Goal: Task Accomplishment & Management: Complete application form

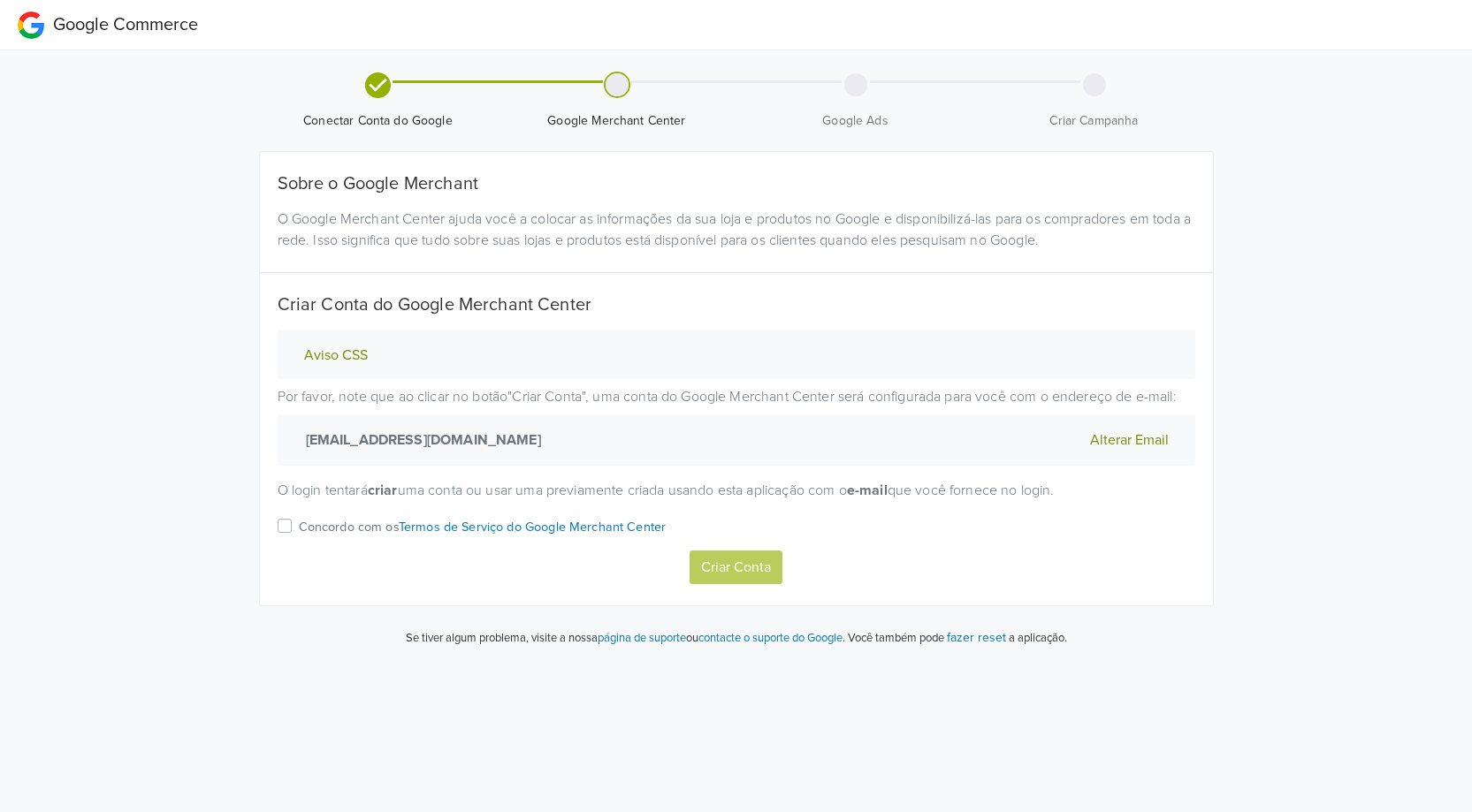
click at [298, 523] on label "Concordo com os Termos de Serviço do Google Merchant Center" at bounding box center [482, 533] width 368 height 36
click at [0, 0] on input "Concordo com os Termos de Serviço do Google Merchant Center" at bounding box center [0, 0] width 0 height 0
click at [737, 567] on button "Criar Conta" at bounding box center [736, 567] width 93 height 34
drag, startPoint x: 281, startPoint y: 529, endPoint x: 295, endPoint y: 531, distance: 14.1
click at [298, 529] on label "Concordo com os Termos de Serviço do Google Merchant Center" at bounding box center [482, 533] width 368 height 36
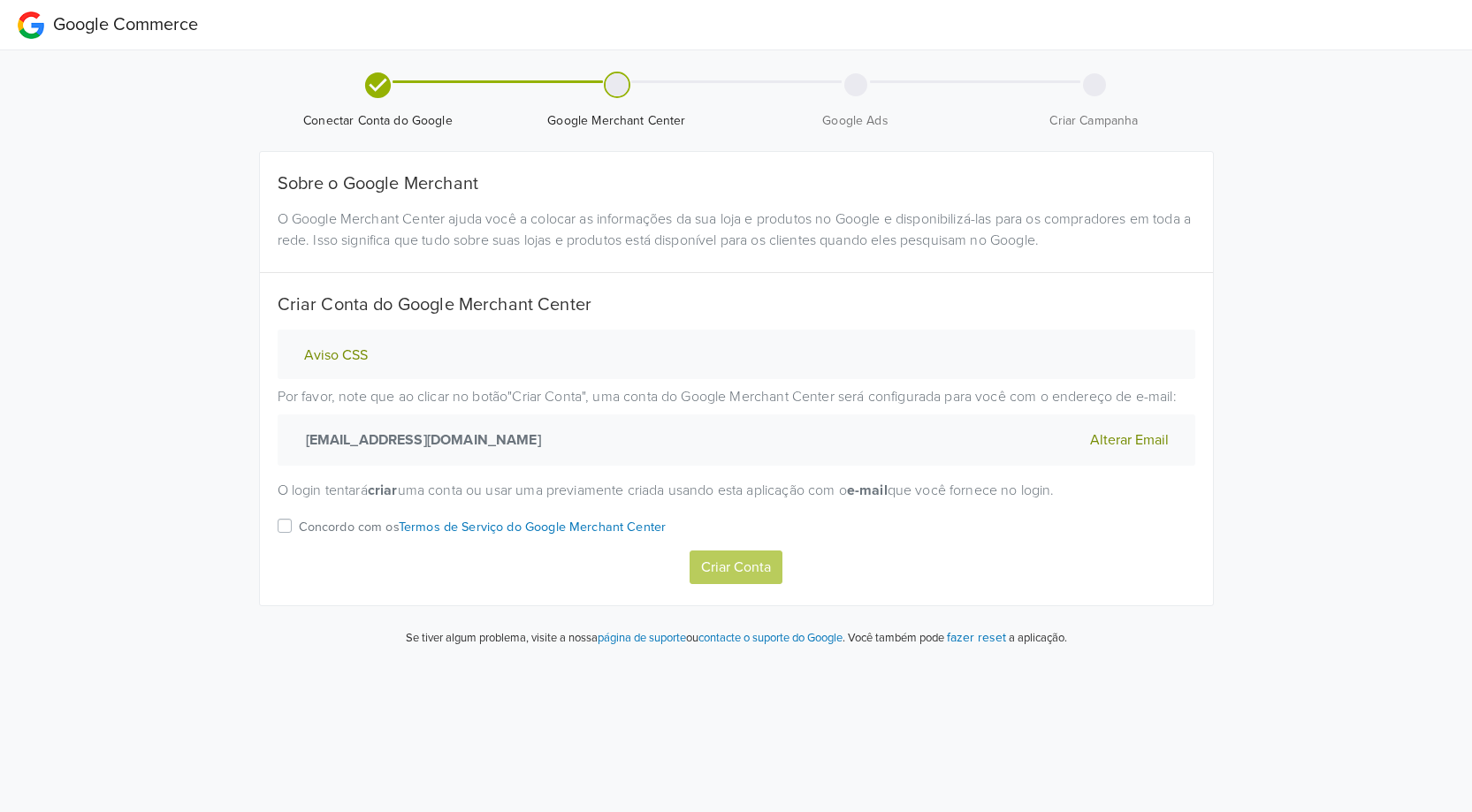
click at [0, 0] on input "Concordo com os Termos de Serviço do Google Merchant Center" at bounding box center [0, 0] width 0 height 0
click at [743, 562] on button "Criar Conta" at bounding box center [736, 567] width 93 height 34
select select "pt"
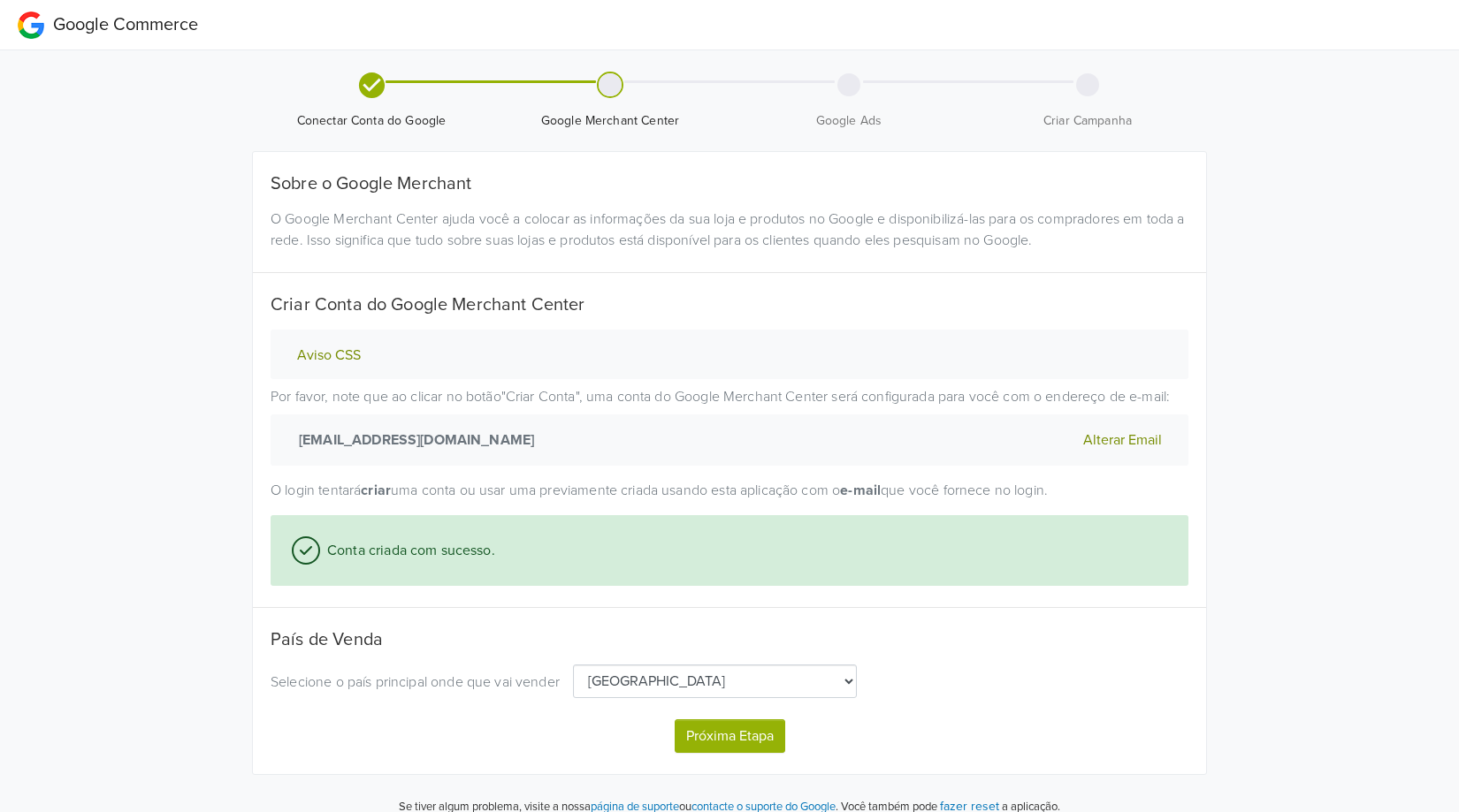
scroll to position [19, 0]
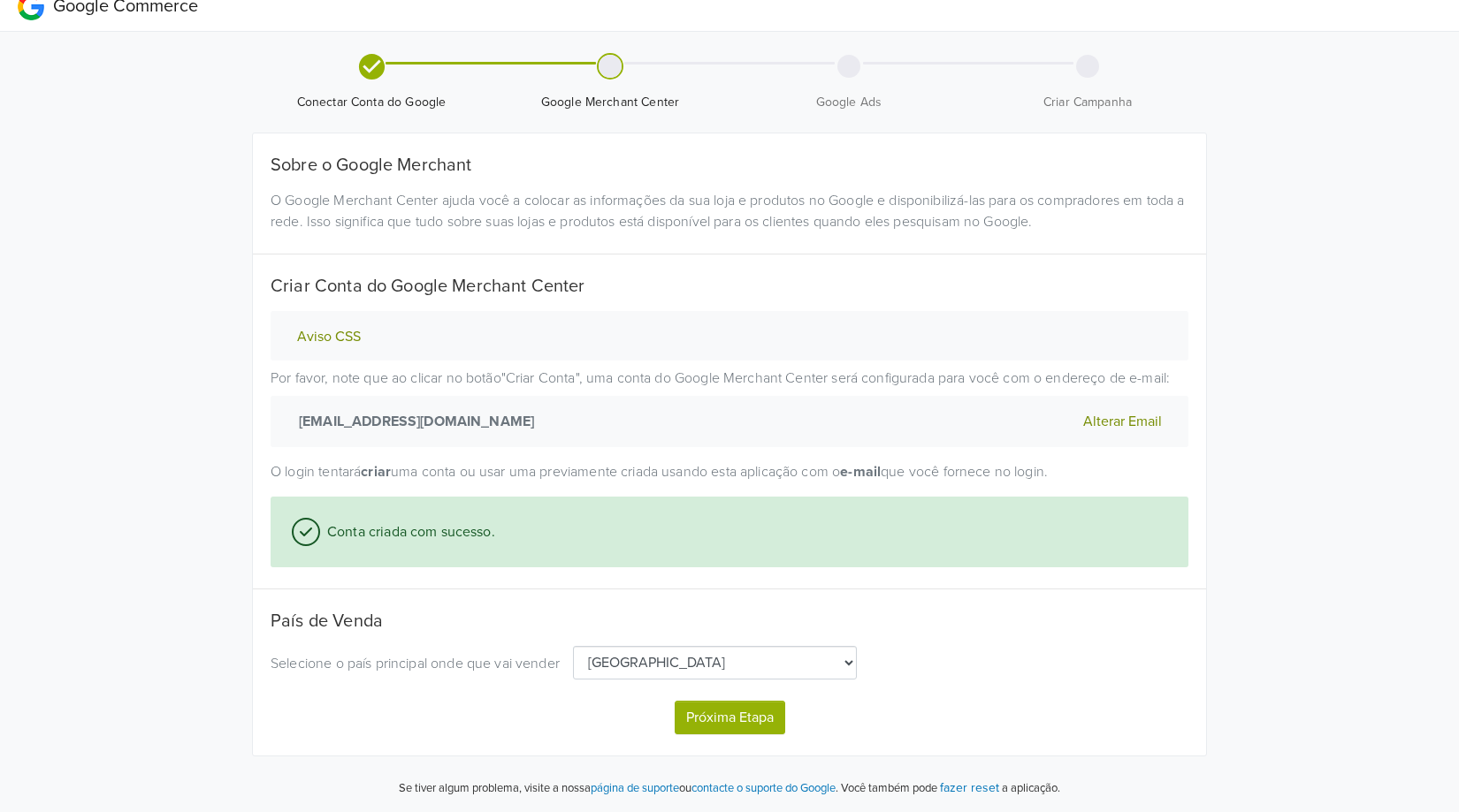
click at [717, 715] on button "Próxima Etapa" at bounding box center [730, 718] width 110 height 34
select select "pt"
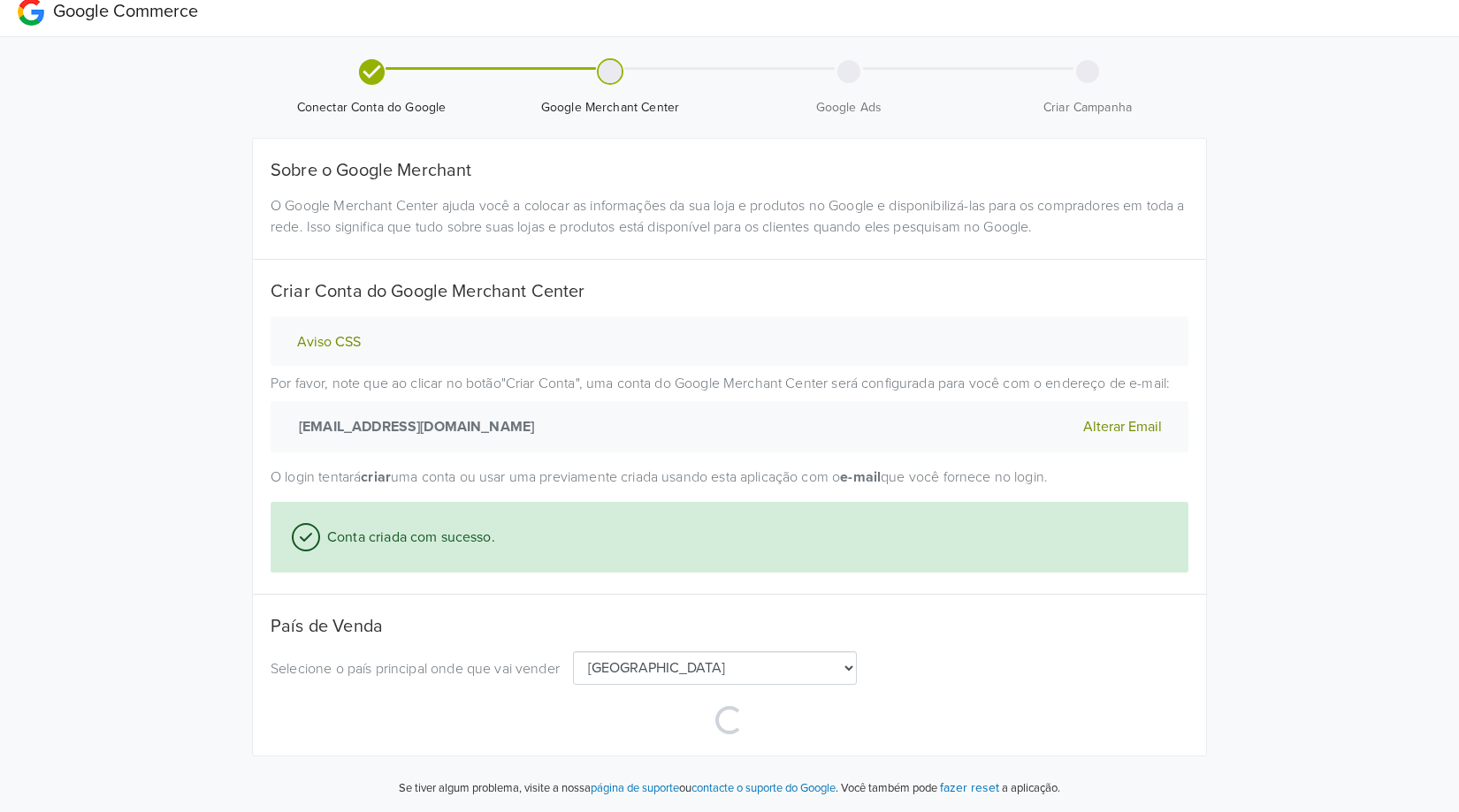
scroll to position [13, 0]
select select "pt"
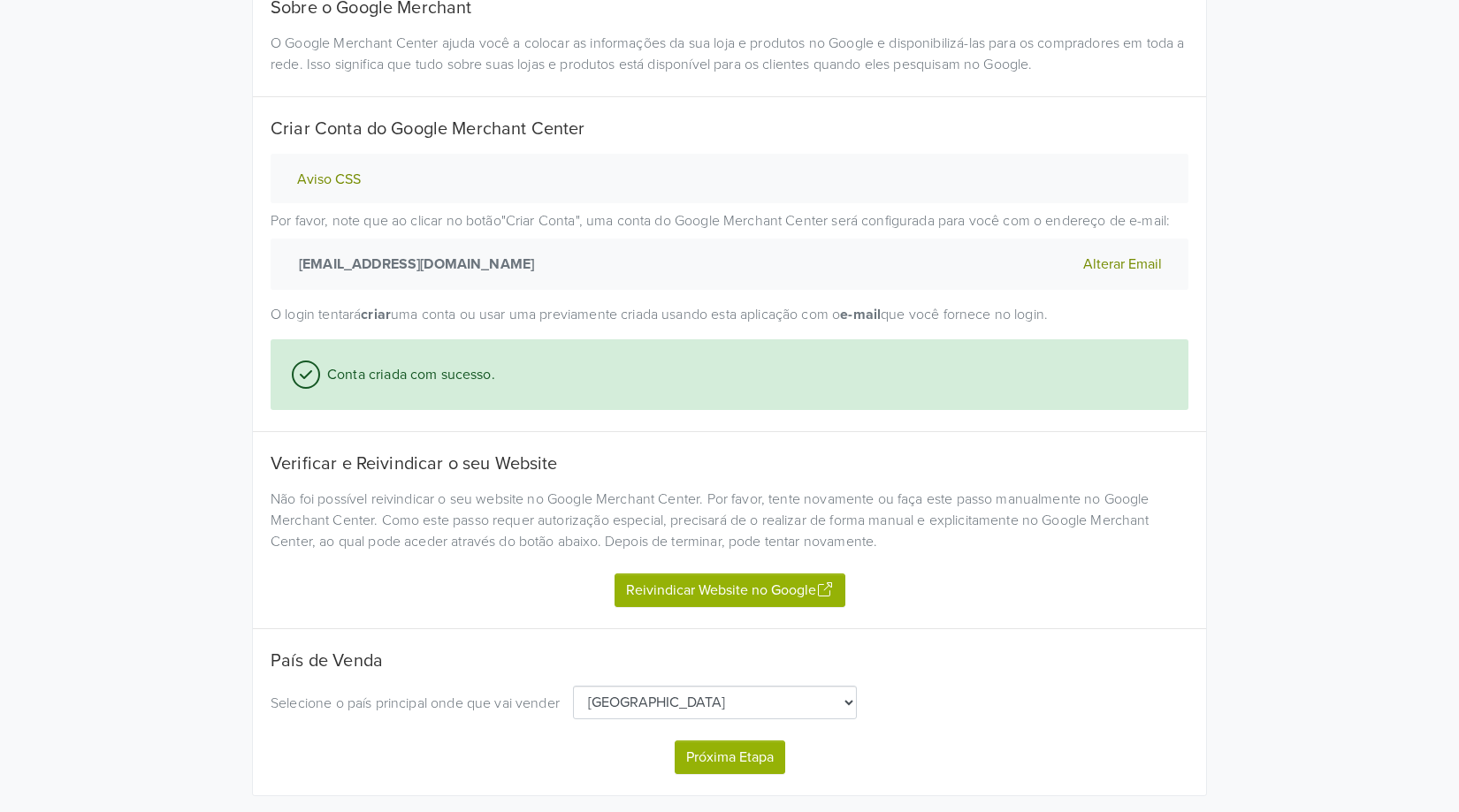
scroll to position [215, 0]
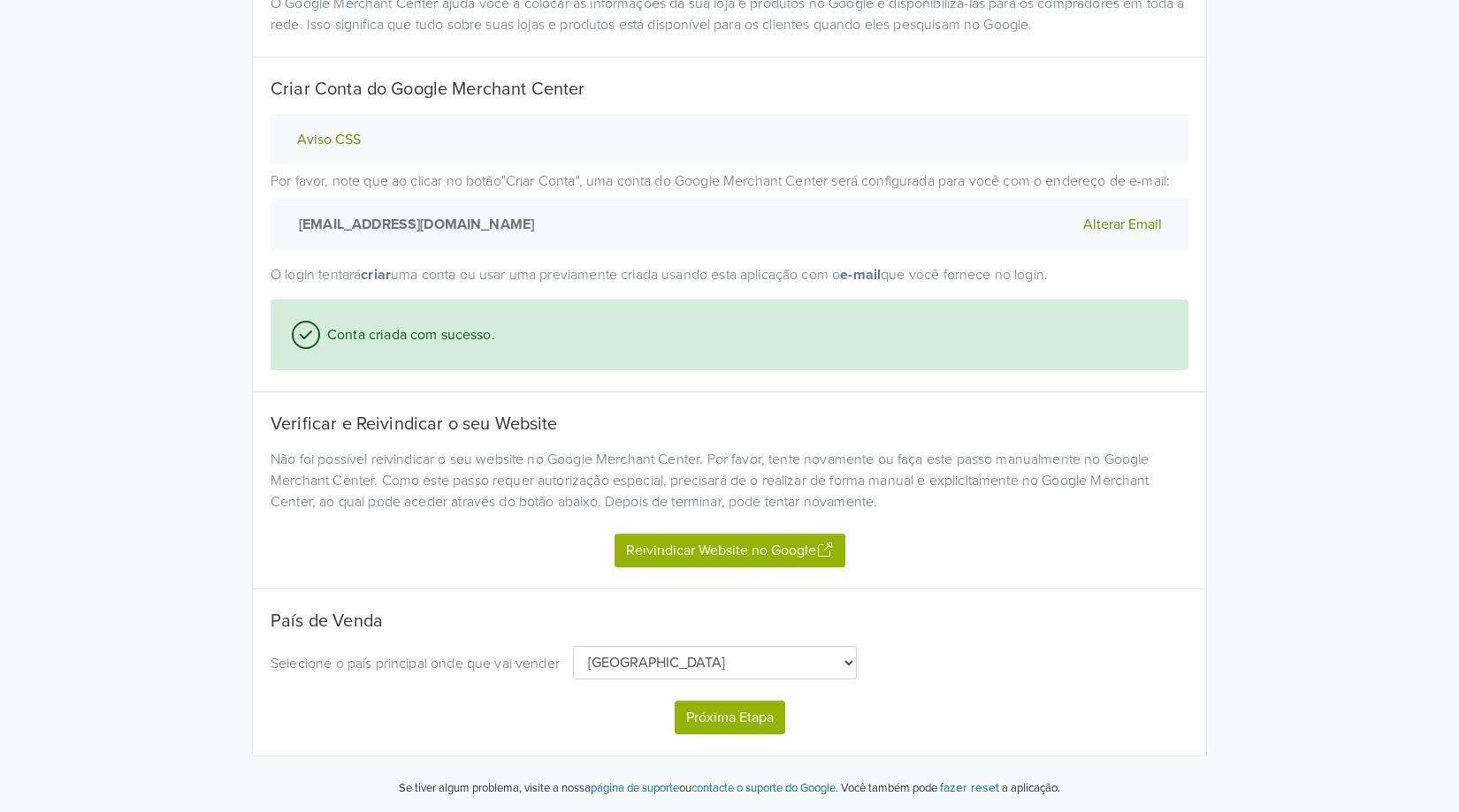
click at [733, 553] on button "Reivindicar Website no Google" at bounding box center [730, 551] width 231 height 34
click at [752, 723] on button "Próxima Etapa" at bounding box center [730, 718] width 110 height 34
select select "pt"
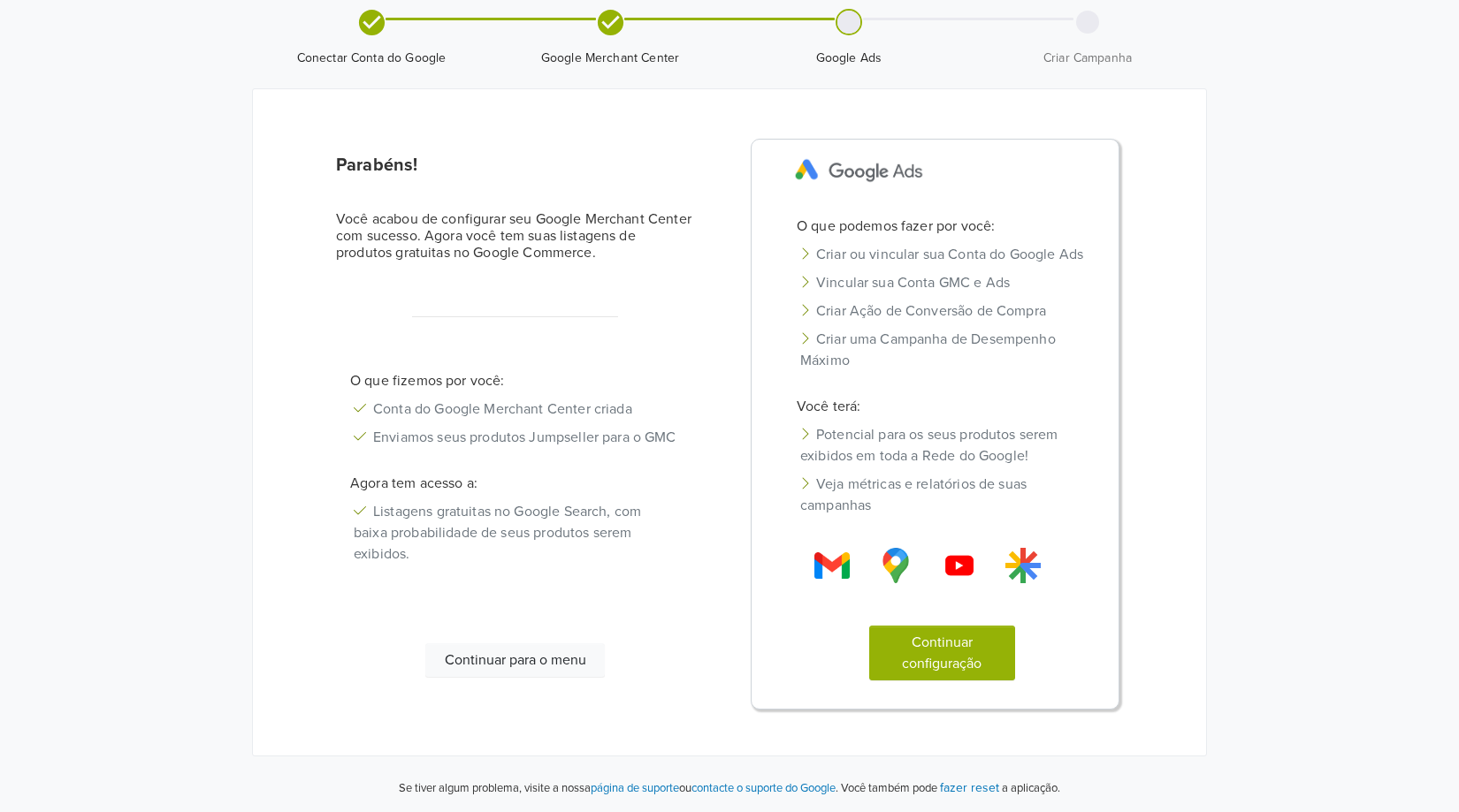
scroll to position [84, 0]
click at [951, 646] on button "Continuar configuração" at bounding box center [942, 654] width 147 height 55
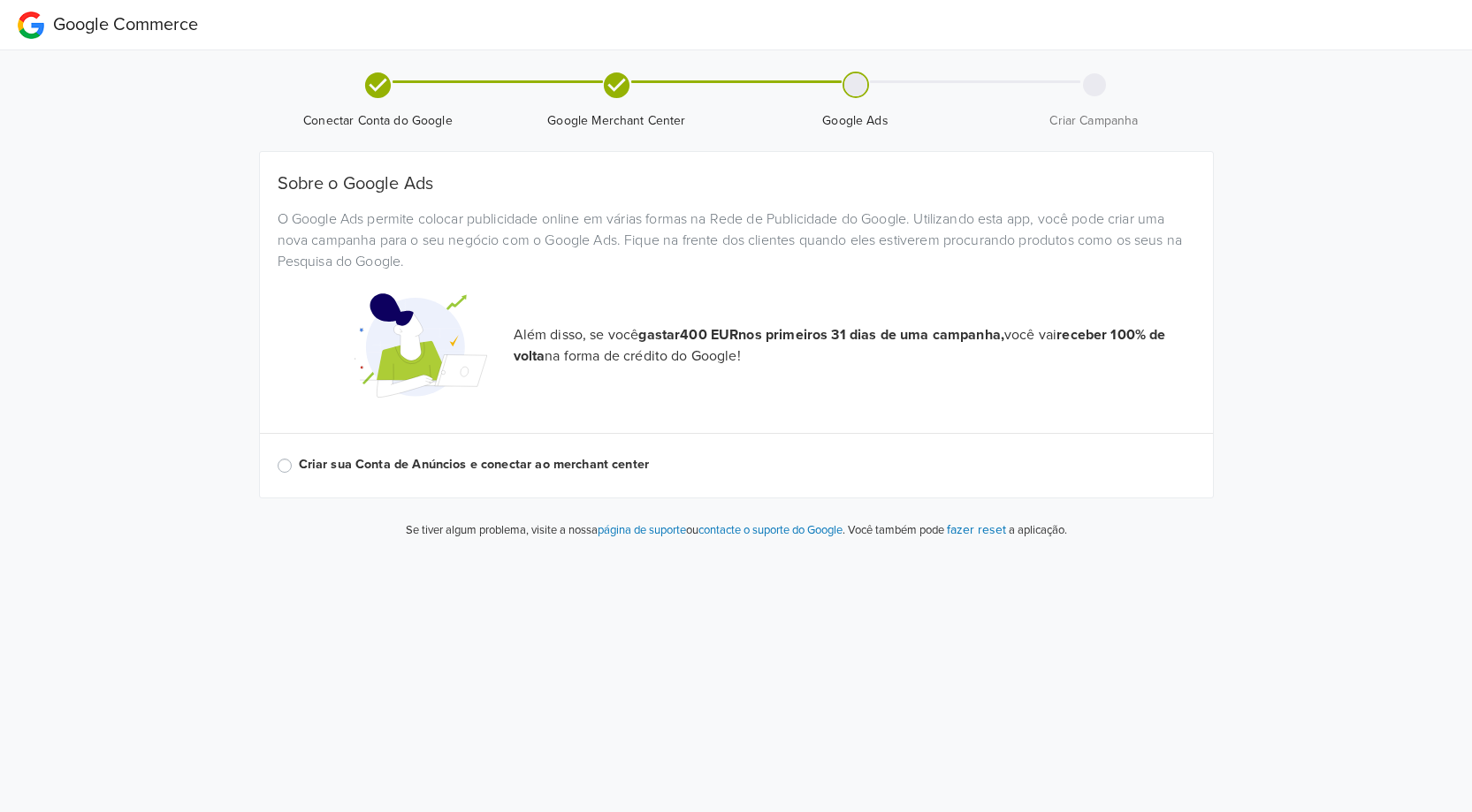
click at [298, 467] on label "Criar sua Conta de Anúncios e conectar ao merchant center" at bounding box center [746, 465] width 896 height 20
click at [0, 0] on input "Criar sua Conta de Anúncios e conectar ao merchant center" at bounding box center [0, 0] width 0 height 0
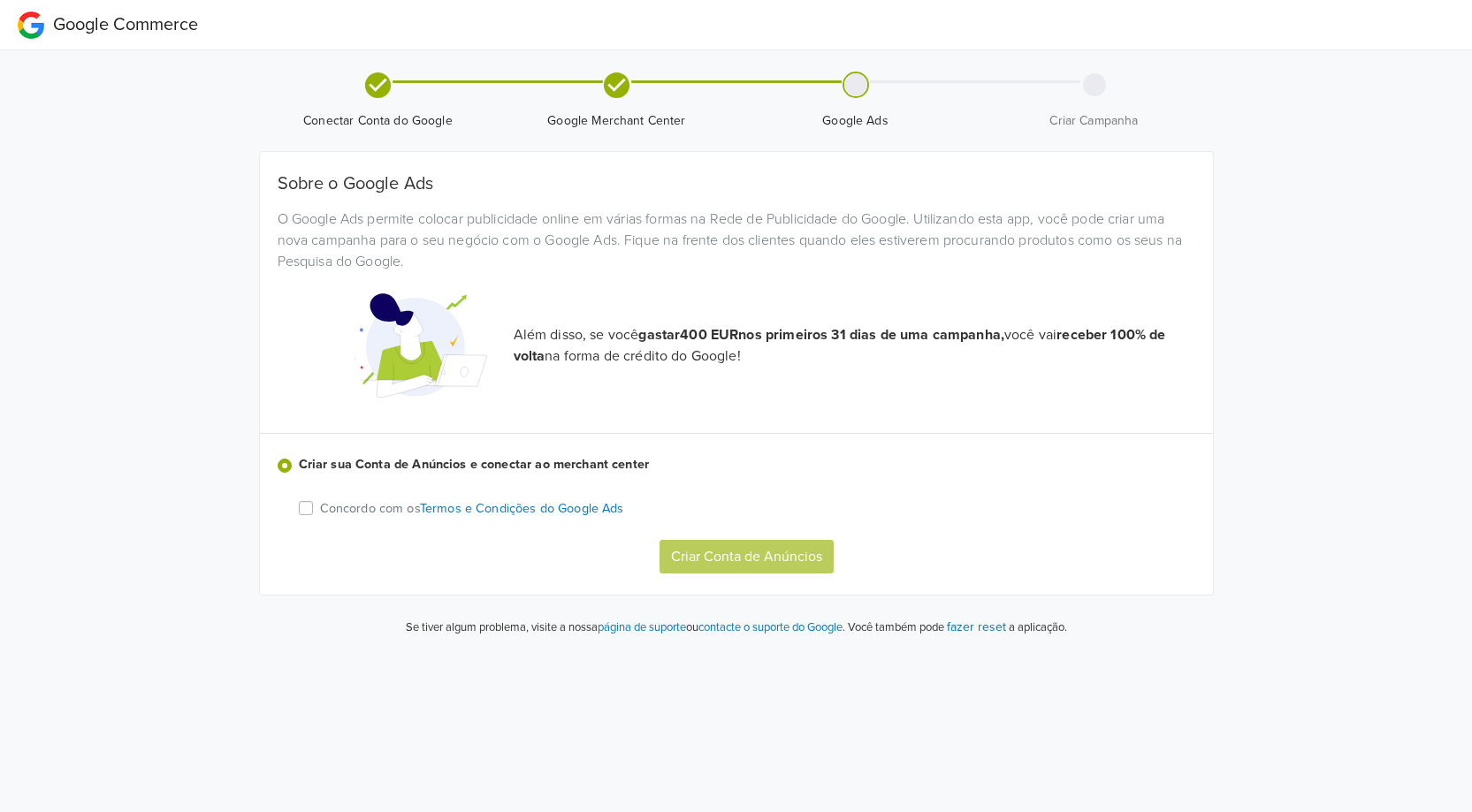
drag, startPoint x: 297, startPoint y: 514, endPoint x: 318, endPoint y: 516, distance: 21.1
click at [298, 514] on div "Sobre o Google Ads O Google Ads permite colocar publicidade online em várias fo…" at bounding box center [736, 374] width 917 height 401
click at [320, 512] on label "Concordo com os Termos e Condições do Google Ads" at bounding box center [471, 508] width 304 height 21
click at [0, 0] on input "Concordo com os Termos e Condições do Google Ads" at bounding box center [0, 0] width 0 height 0
click at [766, 558] on button "Criar Conta de Anúncios" at bounding box center [746, 556] width 175 height 34
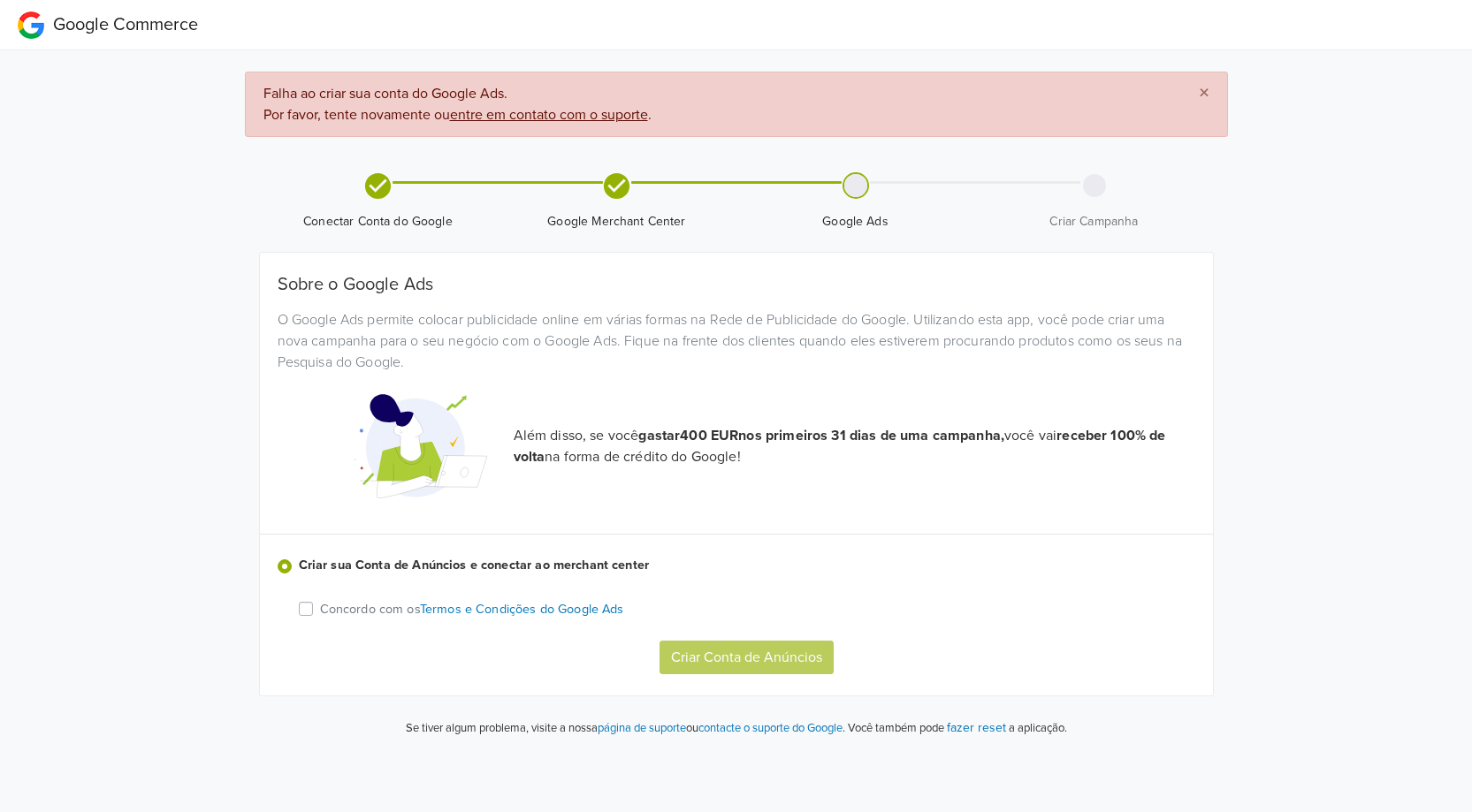
click at [320, 609] on label "Concordo com os Termos e Condições do Google Ads" at bounding box center [471, 609] width 304 height 21
click at [0, 0] on input "Concordo com os Termos e Condições do Google Ads" at bounding box center [0, 0] width 0 height 0
click at [731, 659] on button "Criar Conta de Anúncios" at bounding box center [746, 658] width 175 height 34
click at [320, 614] on label "Concordo com os Termos e Condições do Google Ads" at bounding box center [471, 609] width 304 height 21
click at [0, 0] on input "Concordo com os Termos e Condições do Google Ads" at bounding box center [0, 0] width 0 height 0
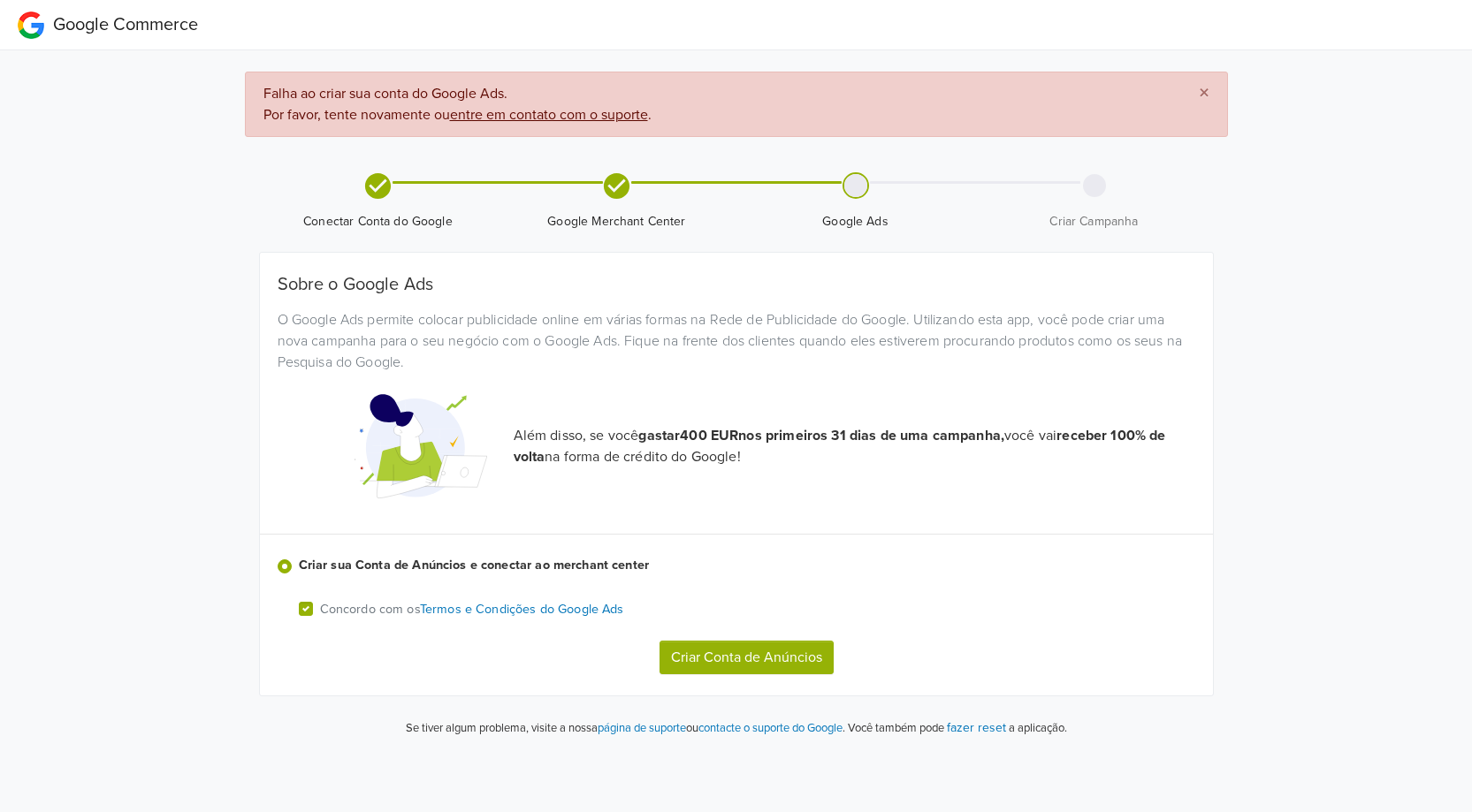
click at [764, 658] on button "Criar Conta de Anúncios" at bounding box center [746, 658] width 175 height 34
